Goal: Understand process/instructions: Learn how to perform a task or action

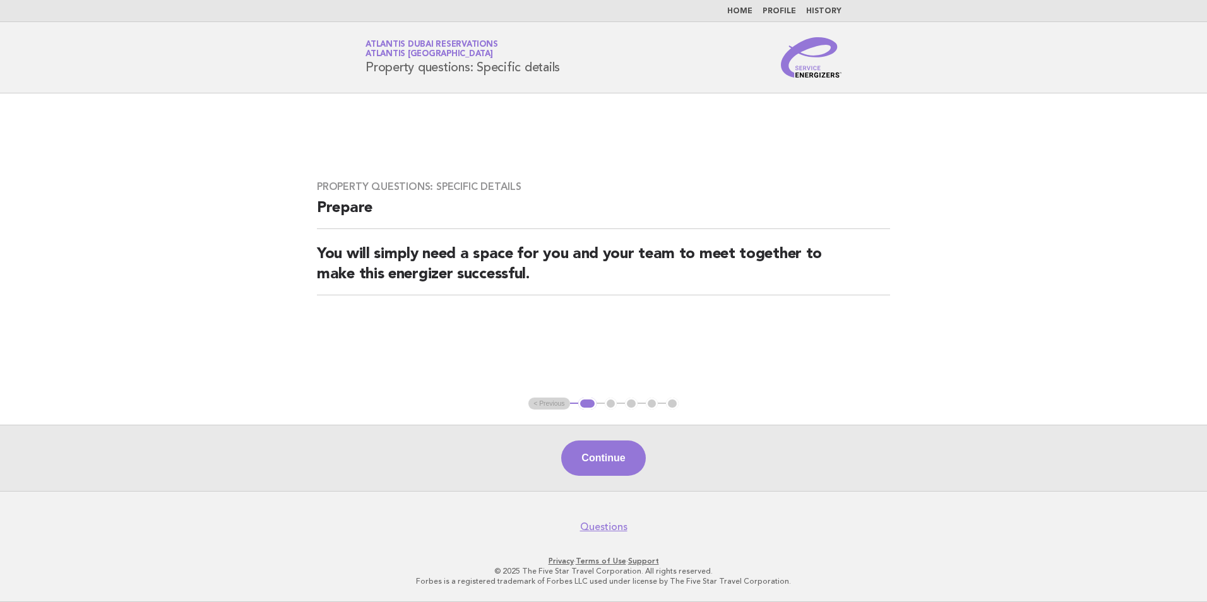
click at [750, 16] on li "Home" at bounding box center [739, 11] width 25 height 10
click at [746, 11] on link "Home" at bounding box center [739, 12] width 25 height 8
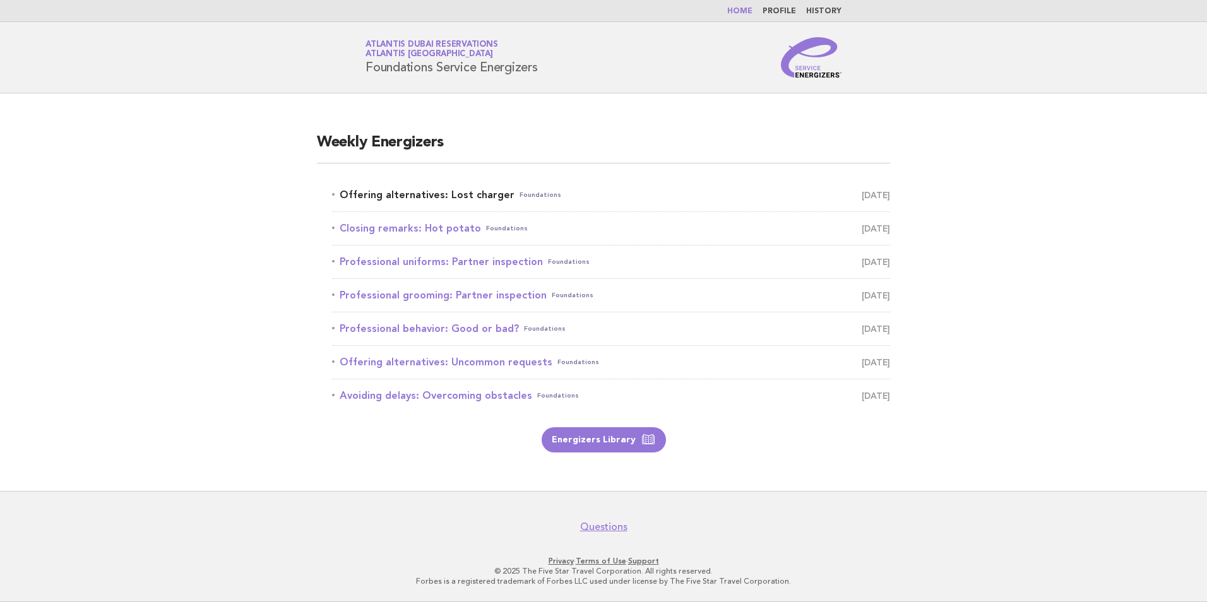
click at [455, 192] on link "Offering alternatives: Lost charger Foundations September 29" at bounding box center [611, 195] width 558 height 18
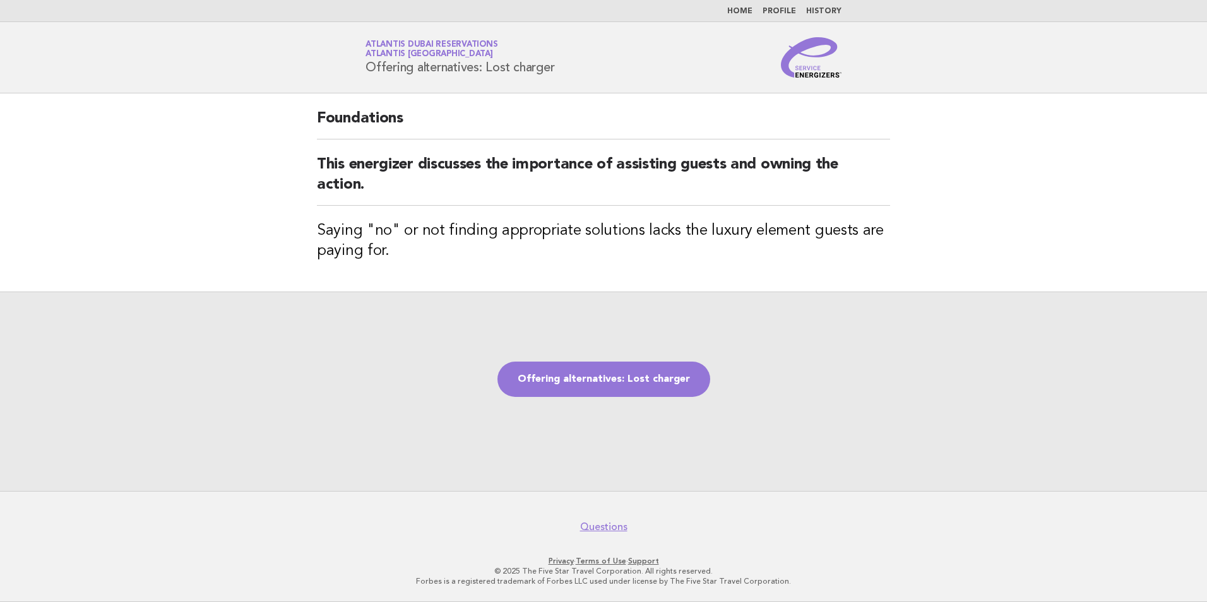
drag, startPoint x: 567, startPoint y: 65, endPoint x: 367, endPoint y: 71, distance: 199.5
click at [367, 71] on div "Service Energizers Atlantis Dubai Reservations Atlantis Dubai Offering alternat…" at bounding box center [603, 57] width 511 height 40
copy h1 "Offering alternatives: Lost charger"
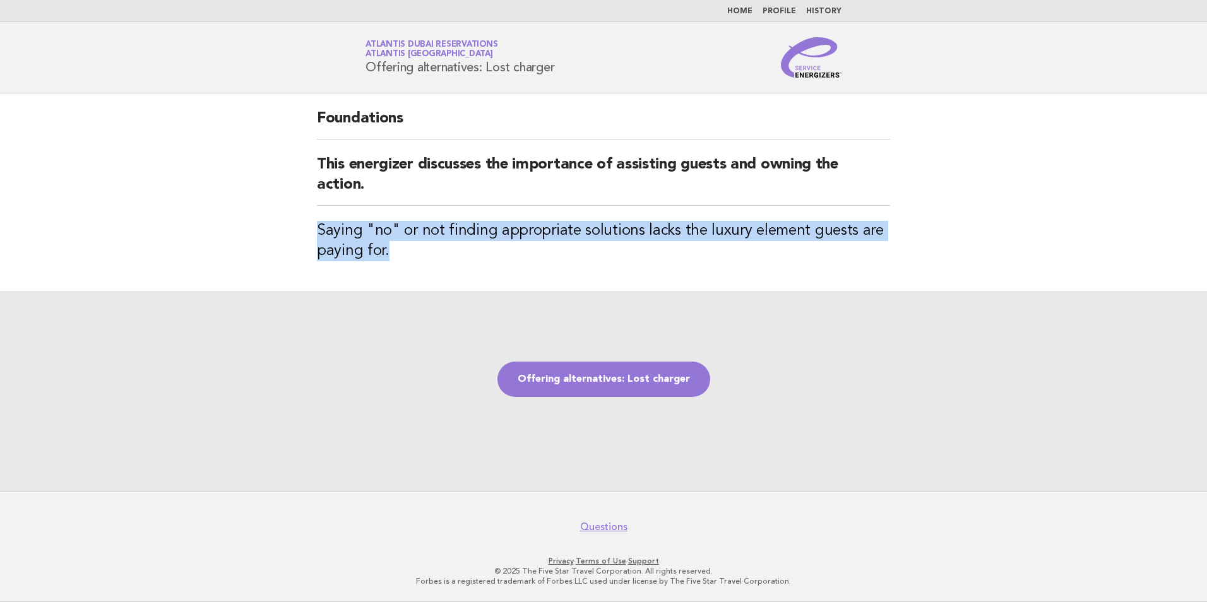
drag, startPoint x: 405, startPoint y: 247, endPoint x: 320, endPoint y: 239, distance: 85.6
click at [320, 239] on h3 "Saying "no" or not finding appropriate solutions lacks the luxury element guest…" at bounding box center [603, 241] width 573 height 40
copy h3 "Saying "no" or not finding appropriate solutions lacks the luxury element guest…"
click at [586, 377] on link "Offering alternatives: Lost charger" at bounding box center [603, 379] width 213 height 35
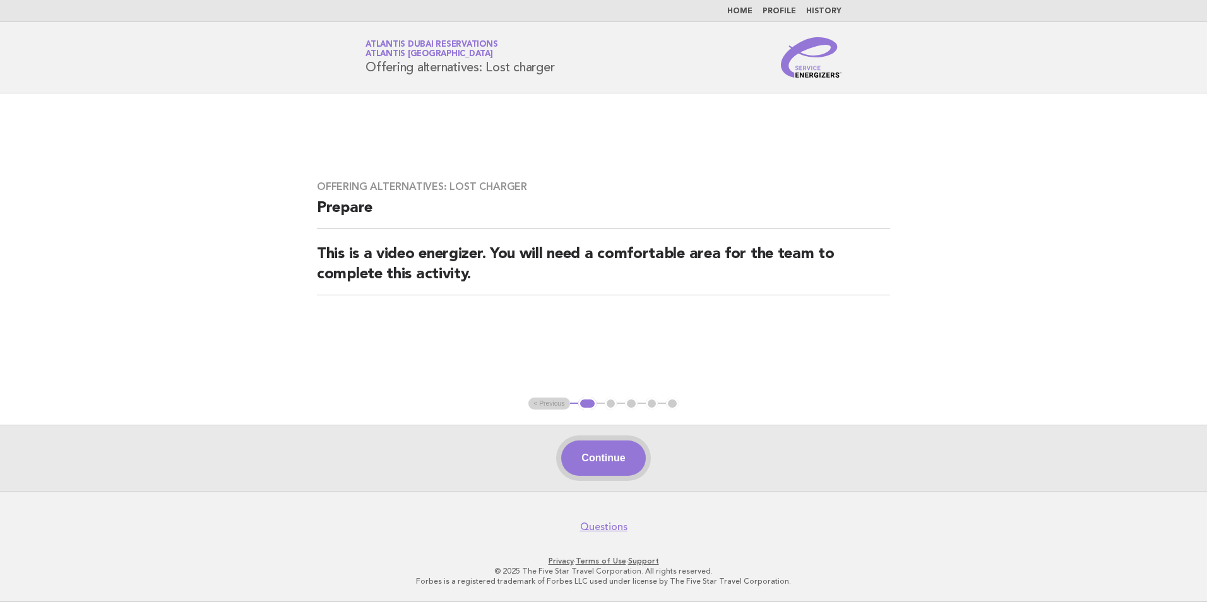
click at [618, 447] on button "Continue" at bounding box center [603, 458] width 84 height 35
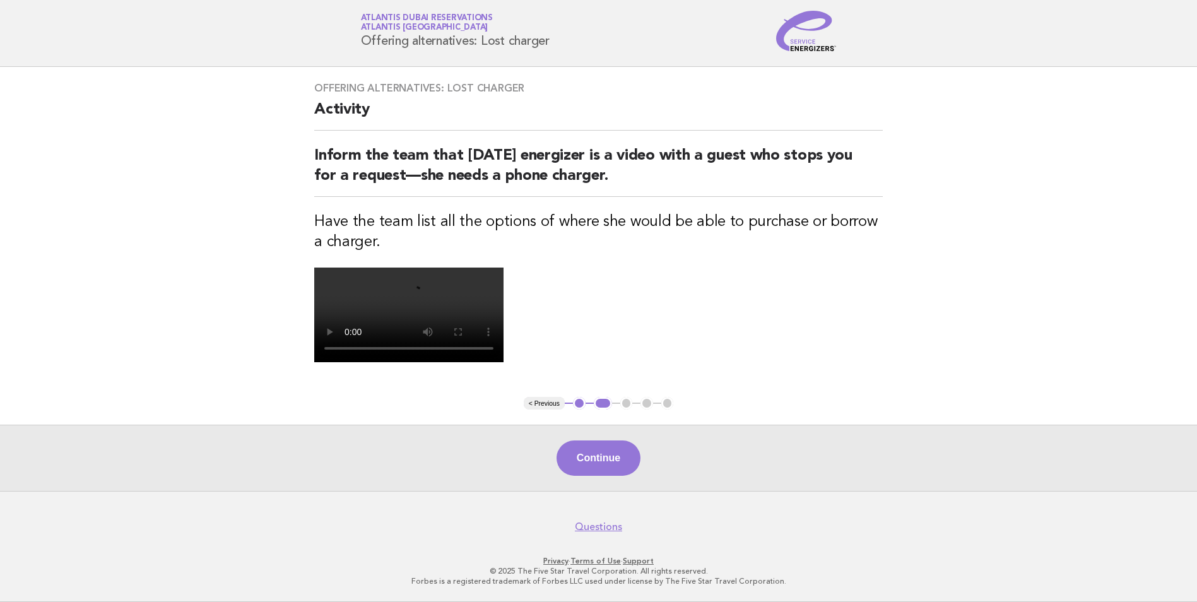
scroll to position [126, 0]
drag, startPoint x: 614, startPoint y: 77, endPoint x: 302, endPoint y: 62, distance: 312.1
click at [302, 67] on div "Offering alternatives: Lost charger Activity Inform the team that today's energ…" at bounding box center [598, 232] width 599 height 330
copy h2 "Inform the team that today's energizer is a video with a guest who stops you fo…"
click at [589, 476] on button "Continue" at bounding box center [599, 458] width 84 height 35
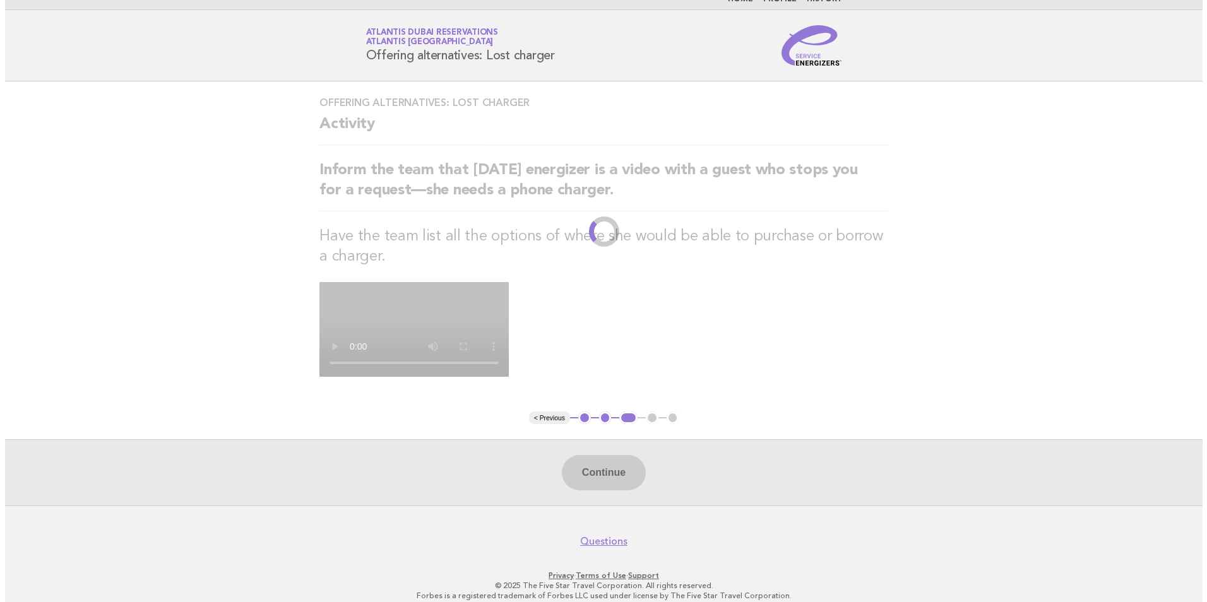
scroll to position [0, 0]
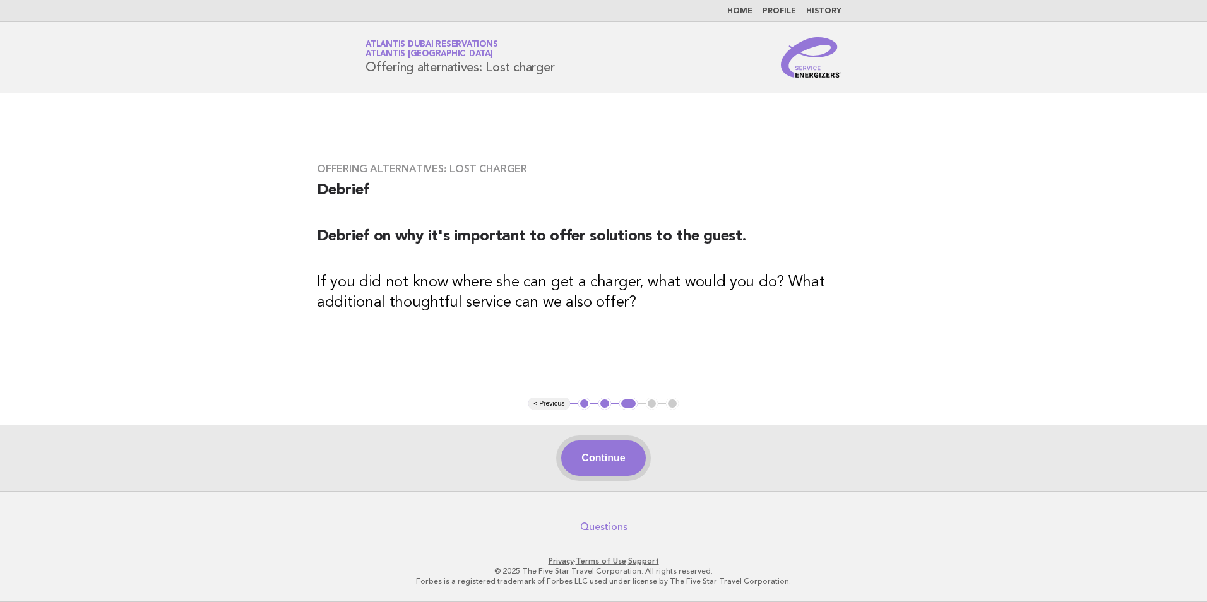
click at [599, 458] on button "Continue" at bounding box center [603, 458] width 84 height 35
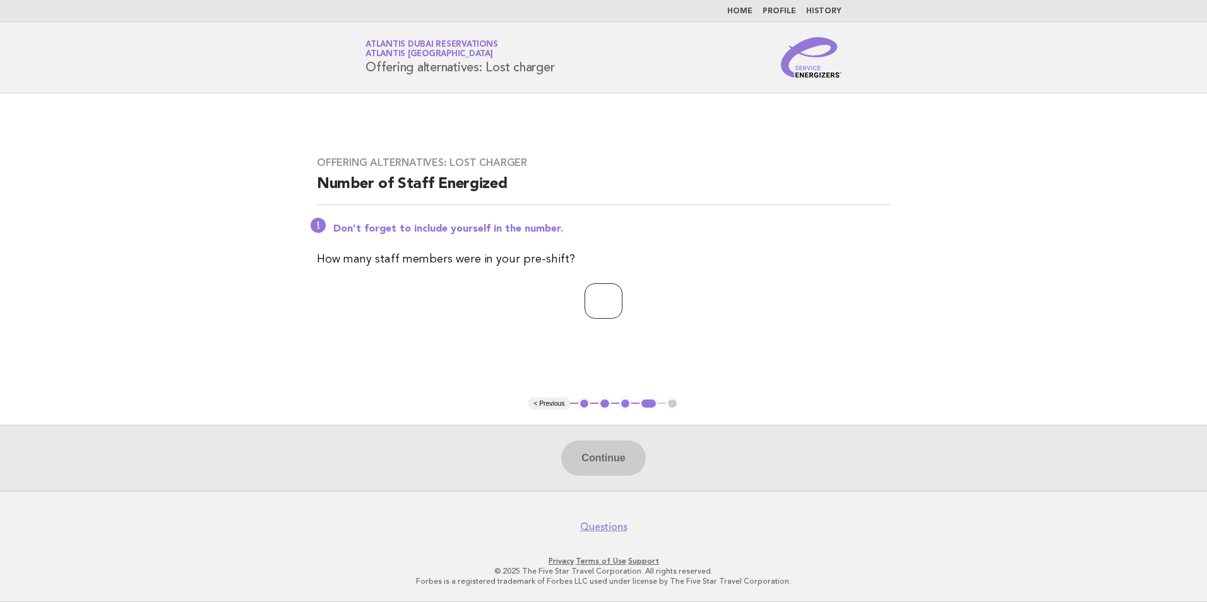
click at [604, 305] on input "number" at bounding box center [603, 300] width 38 height 35
type input "*"
click at [607, 455] on button "Continue" at bounding box center [603, 458] width 84 height 35
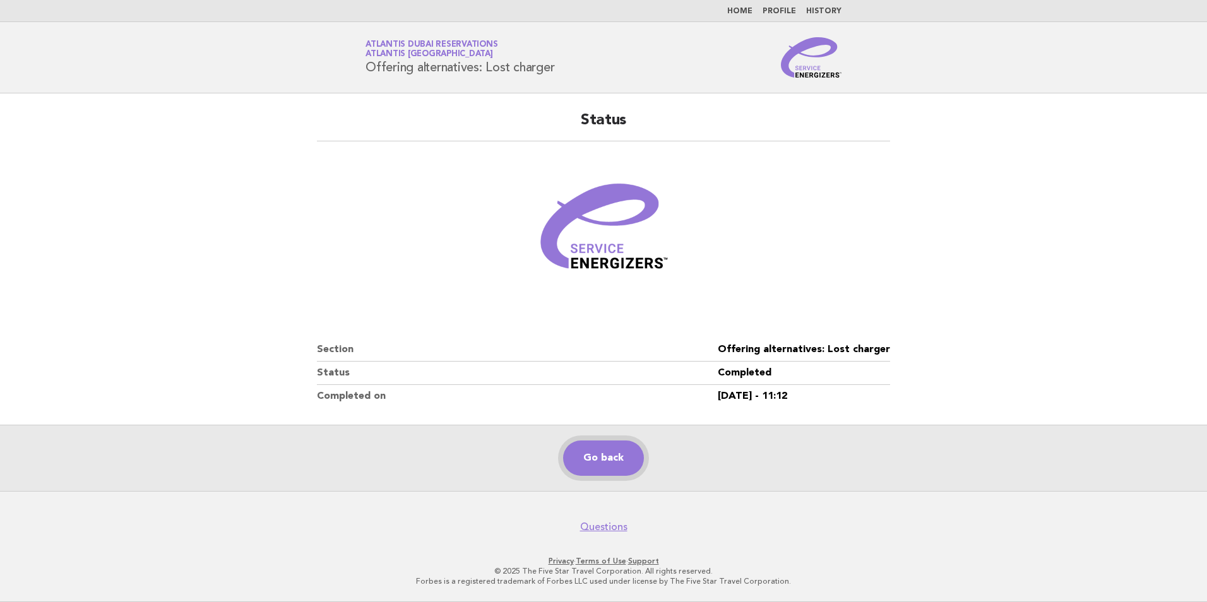
click at [610, 454] on link "Go back" at bounding box center [603, 458] width 81 height 35
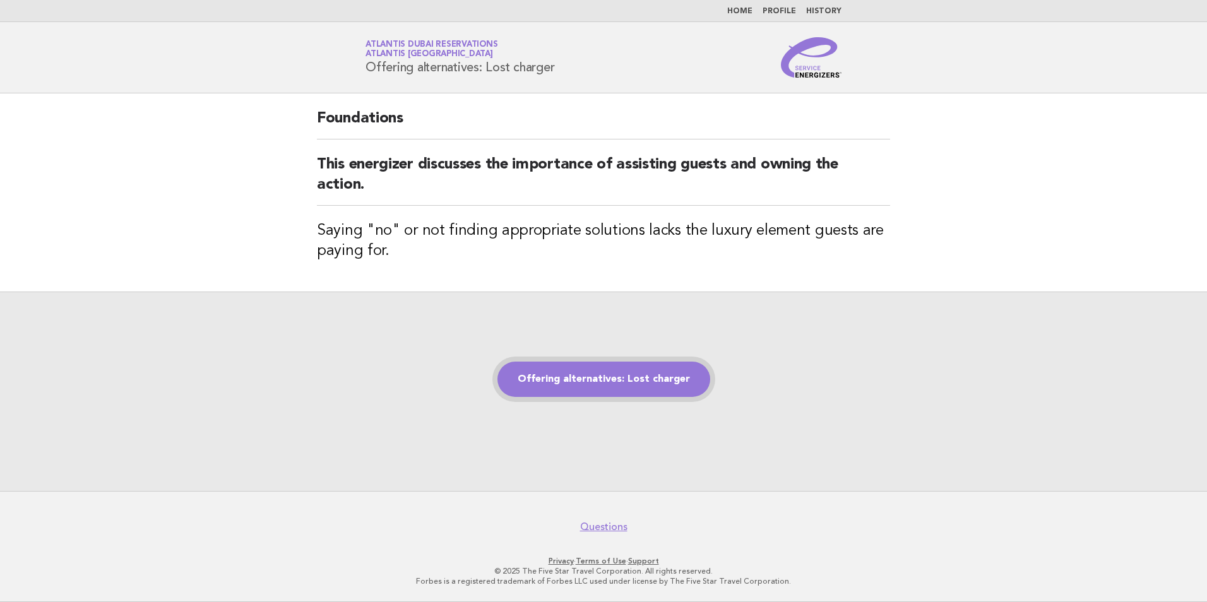
click at [613, 382] on link "Offering alternatives: Lost charger" at bounding box center [603, 379] width 213 height 35
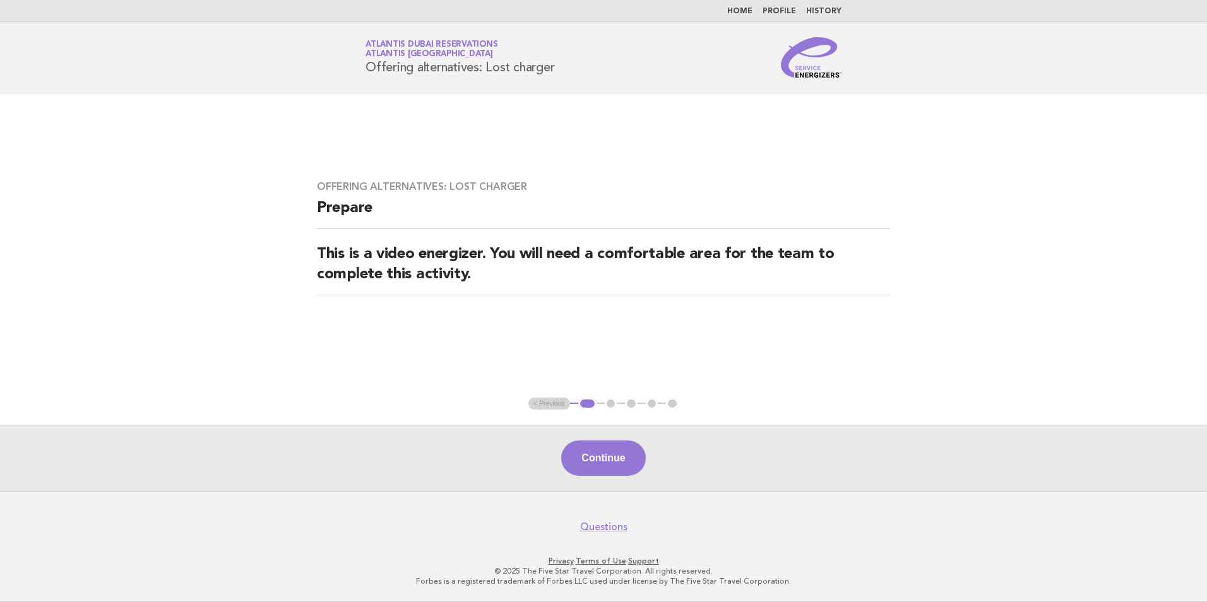
click at [633, 468] on button "Continue" at bounding box center [603, 458] width 84 height 35
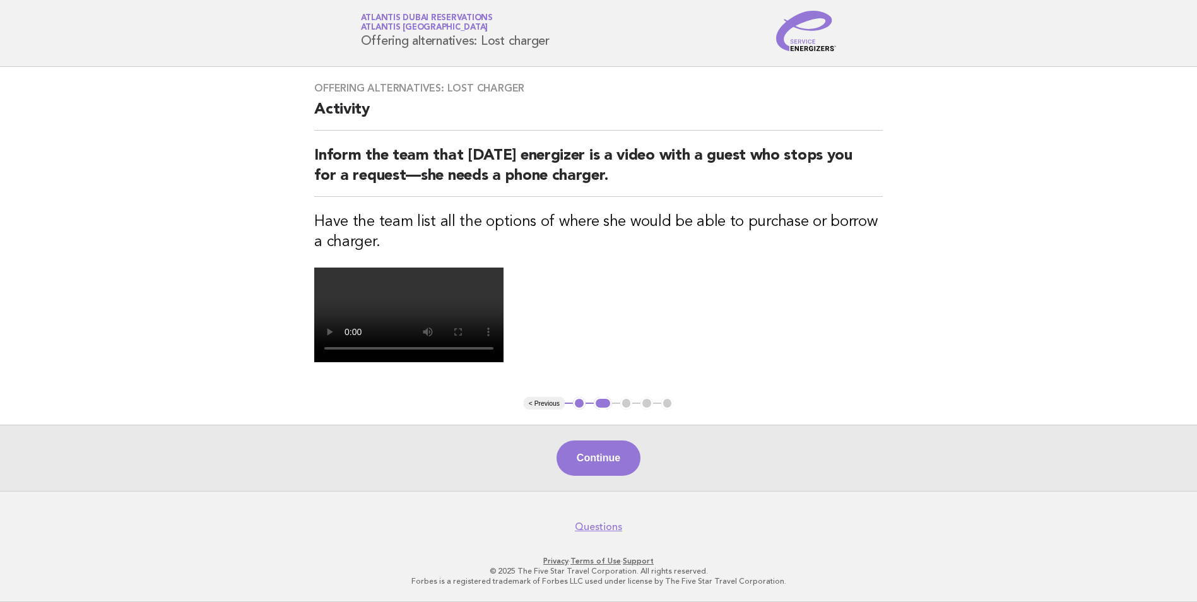
click at [603, 459] on button "Continue" at bounding box center [599, 458] width 84 height 35
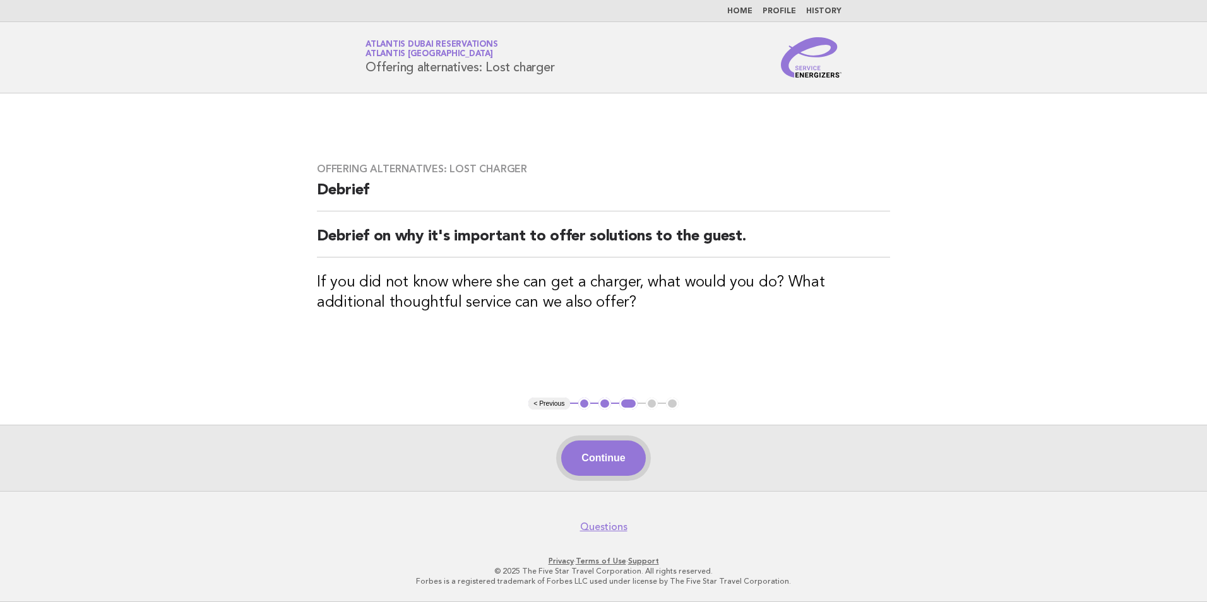
click at [630, 451] on button "Continue" at bounding box center [603, 458] width 84 height 35
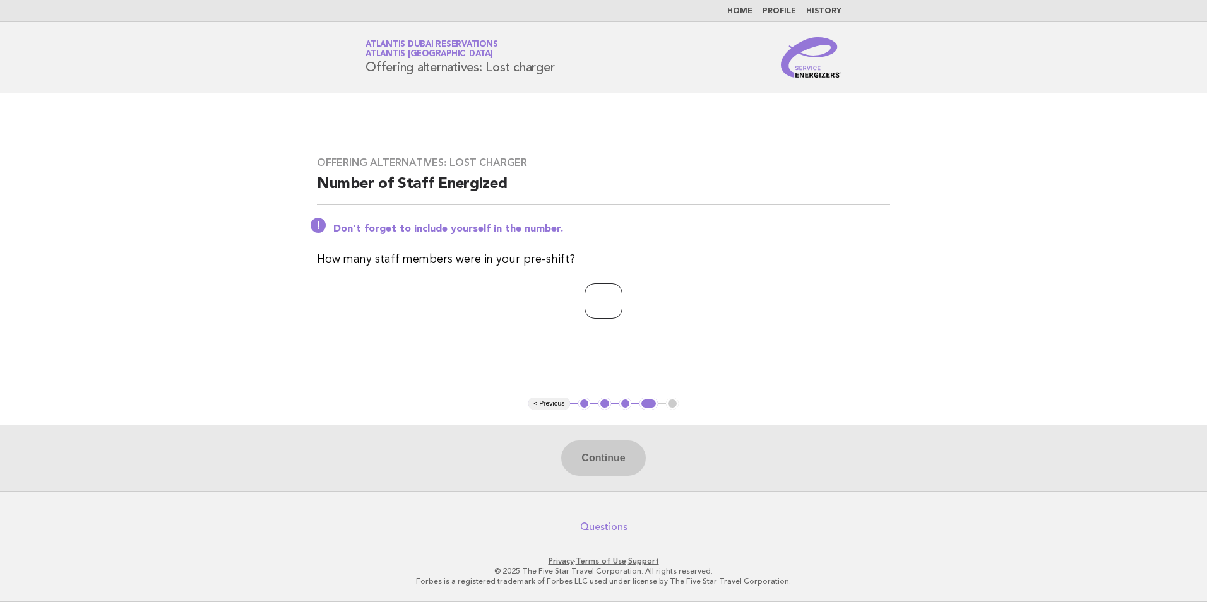
click at [618, 293] on input "number" at bounding box center [603, 300] width 38 height 35
type input "*"
click at [601, 455] on button "Continue" at bounding box center [603, 458] width 84 height 35
